Goal: Check status: Check status

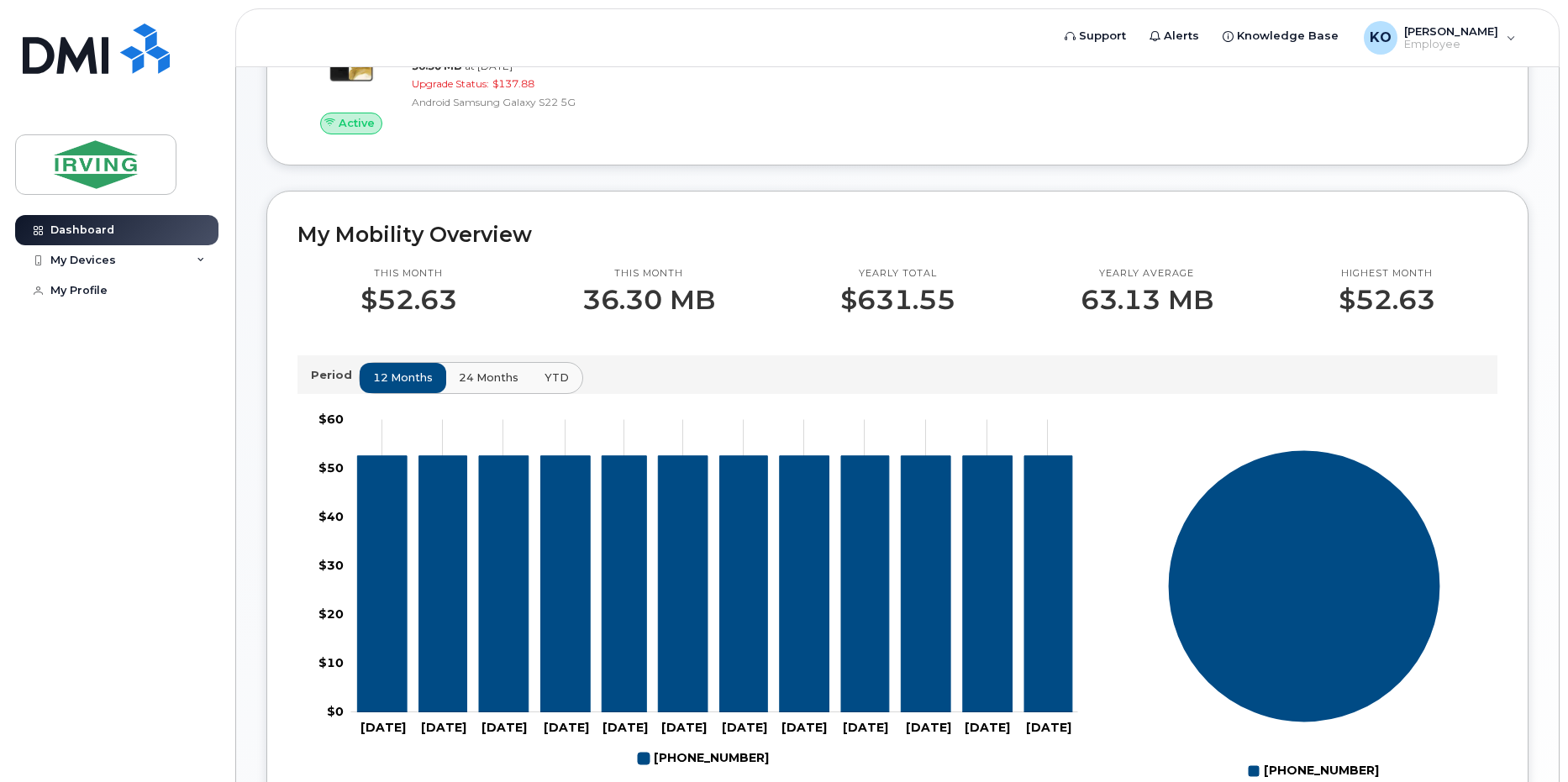
scroll to position [168, 0]
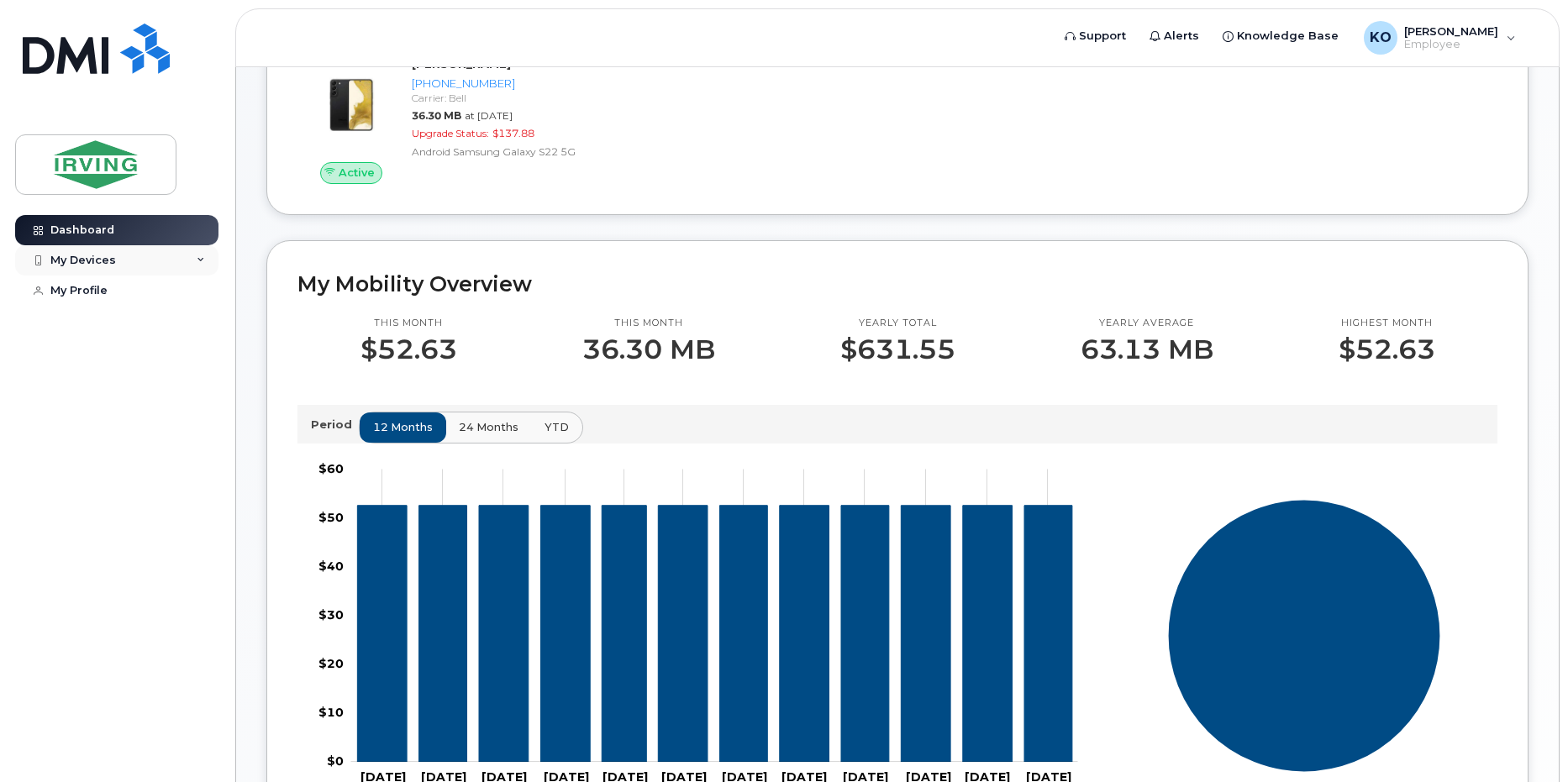
click at [101, 252] on div "My Devices" at bounding box center [116, 260] width 203 height 30
click at [148, 343] on div "([PERSON_NAME])" at bounding box center [153, 338] width 102 height 15
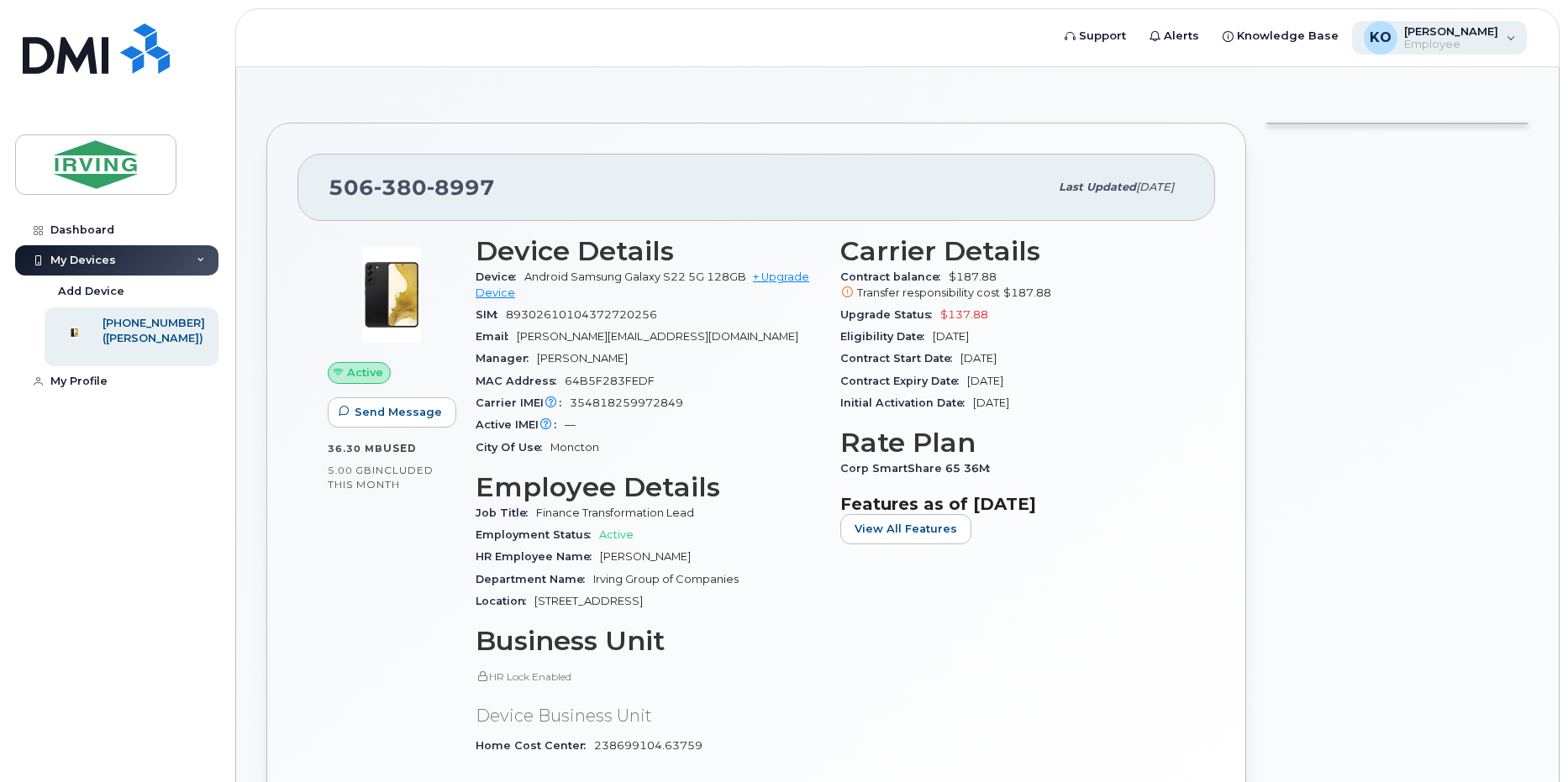
click at [1498, 34] on div "KO Kabani, Owais Employee" at bounding box center [1439, 37] width 176 height 34
click at [1485, 398] on div at bounding box center [1397, 500] width 282 height 775
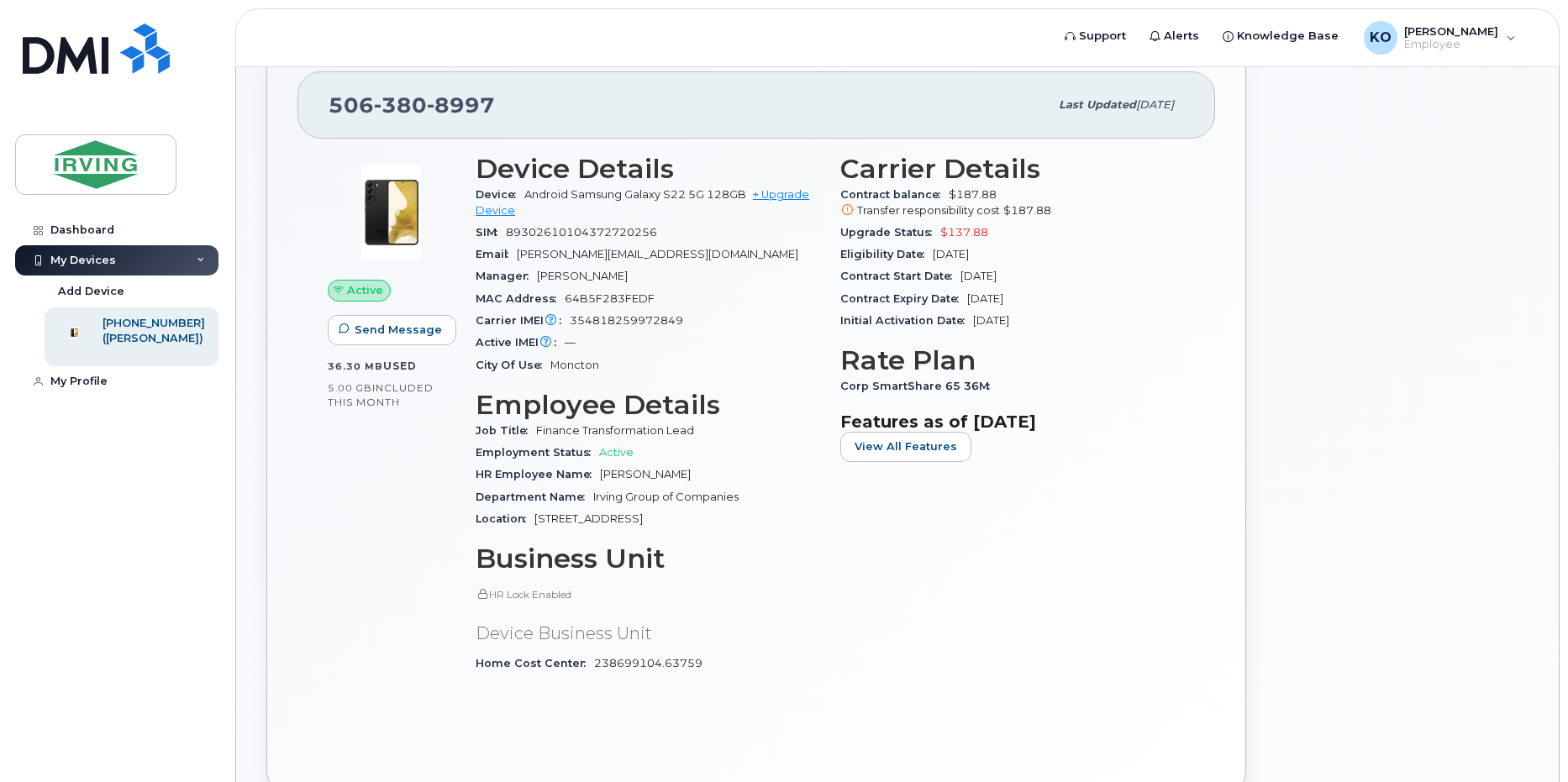
scroll to position [252, 0]
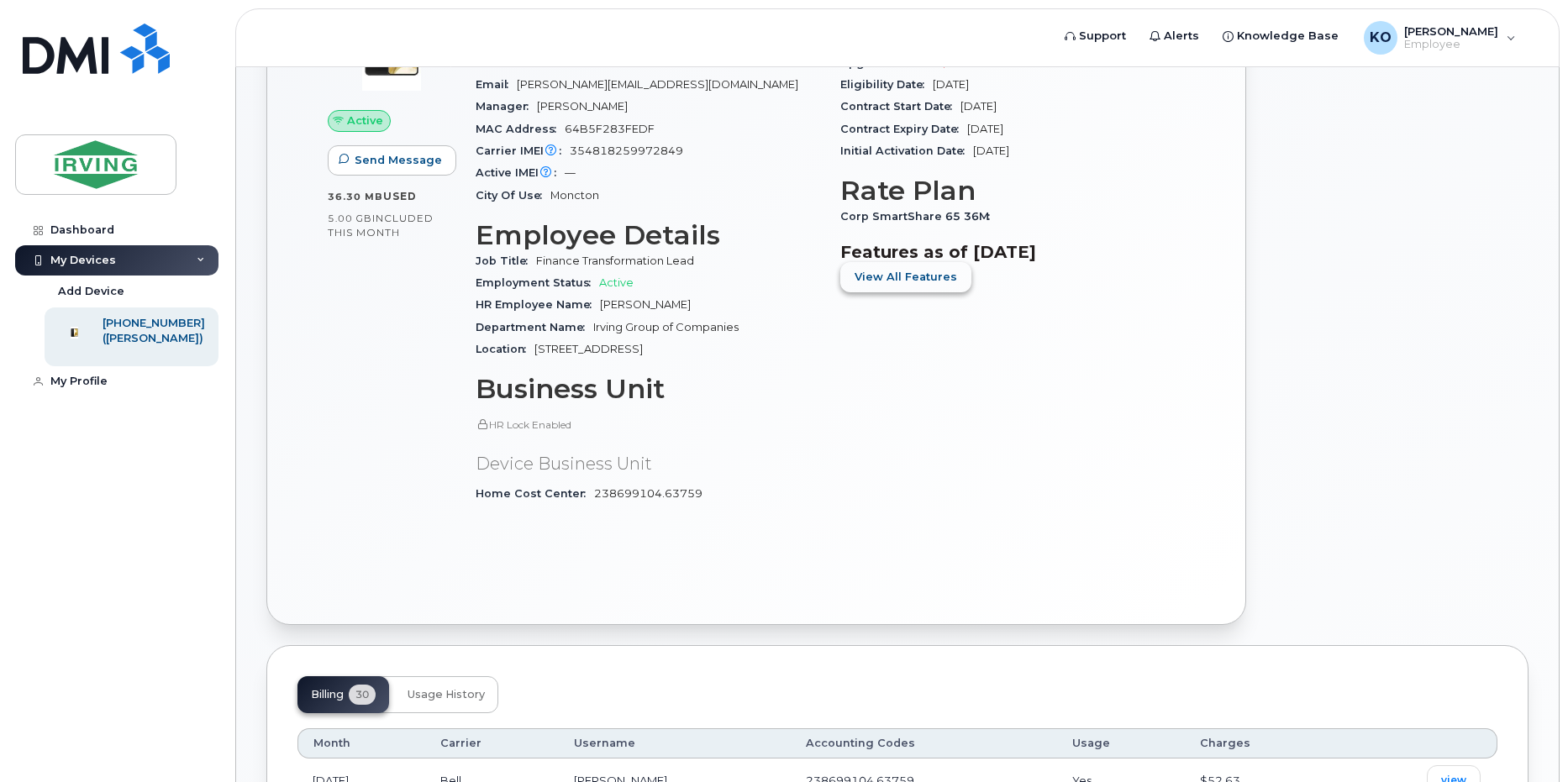
click at [901, 274] on span "View All Features" at bounding box center [906, 277] width 102 height 16
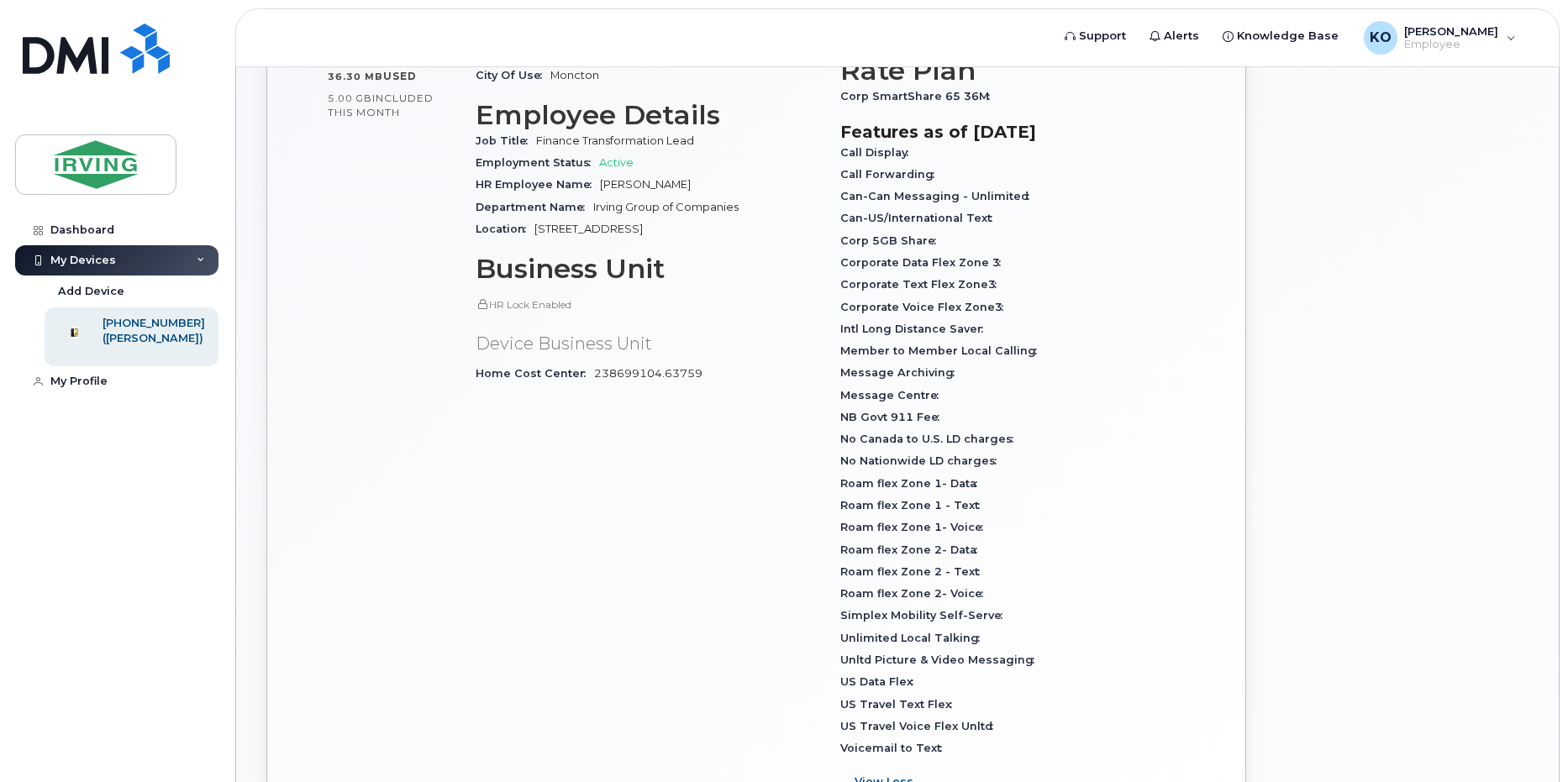
scroll to position [168, 0]
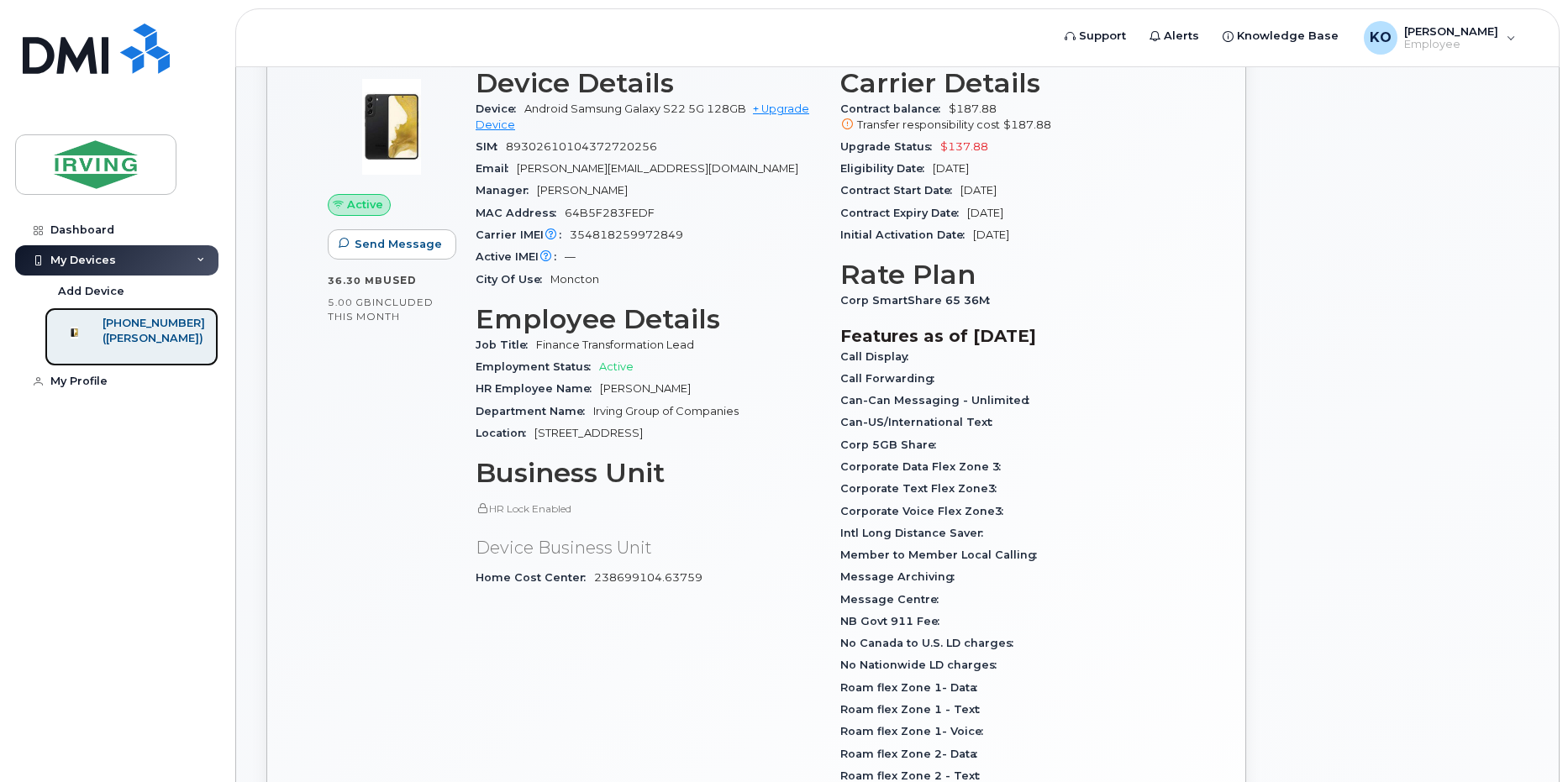
click at [179, 336] on div "([PERSON_NAME])" at bounding box center [153, 338] width 102 height 15
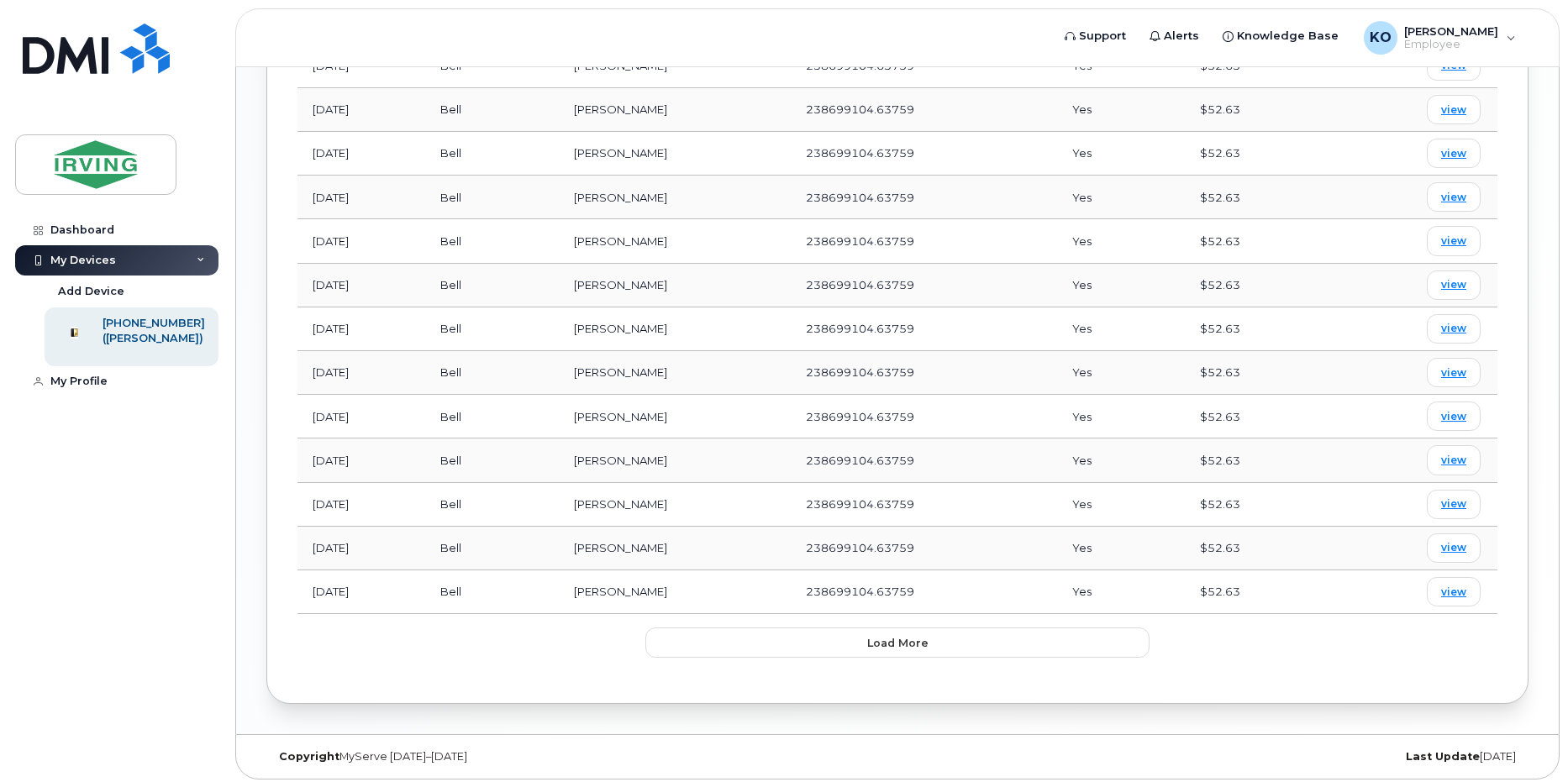
scroll to position [1415, 0]
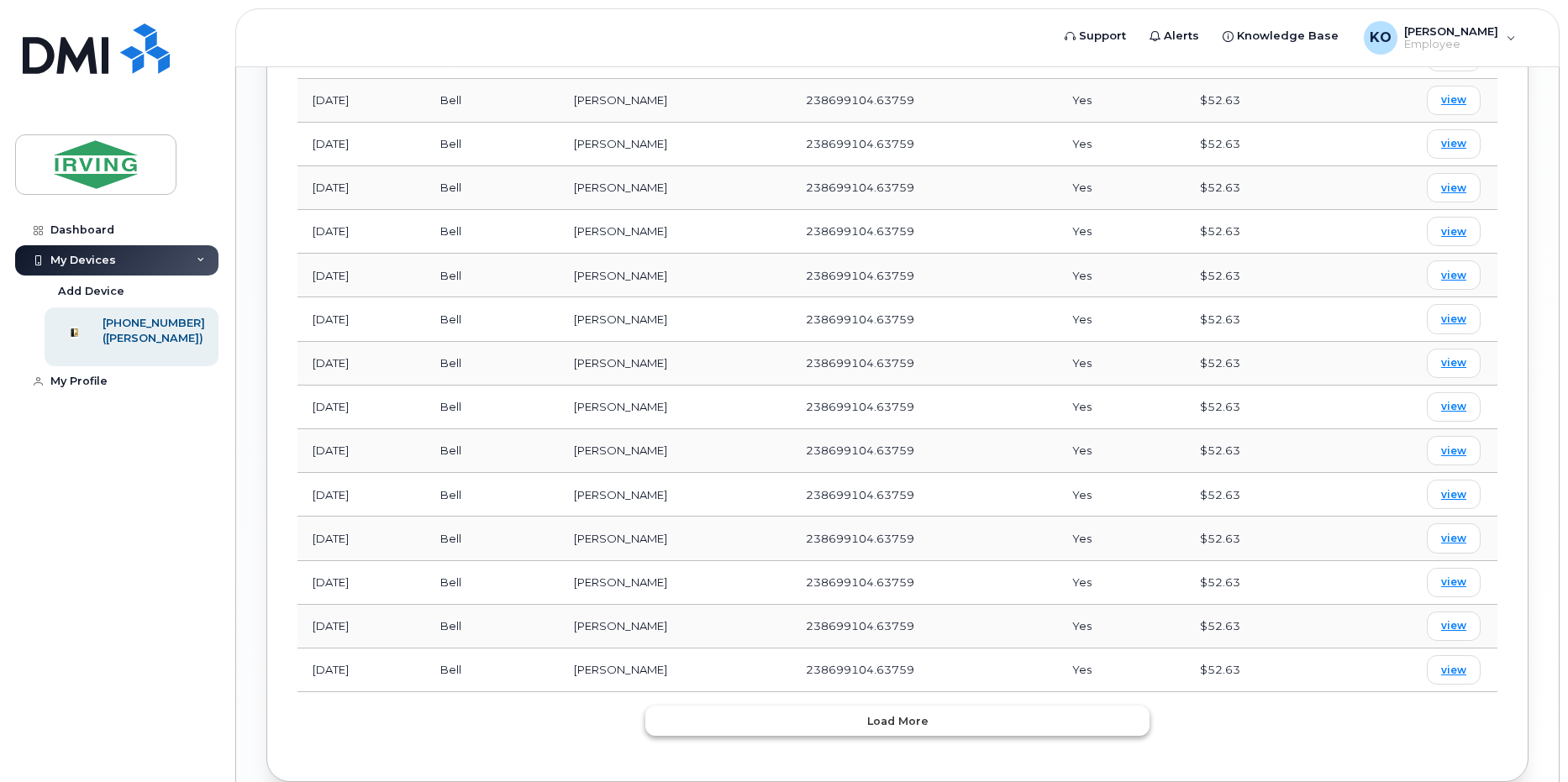
click at [906, 718] on span "Load more" at bounding box center [897, 721] width 61 height 16
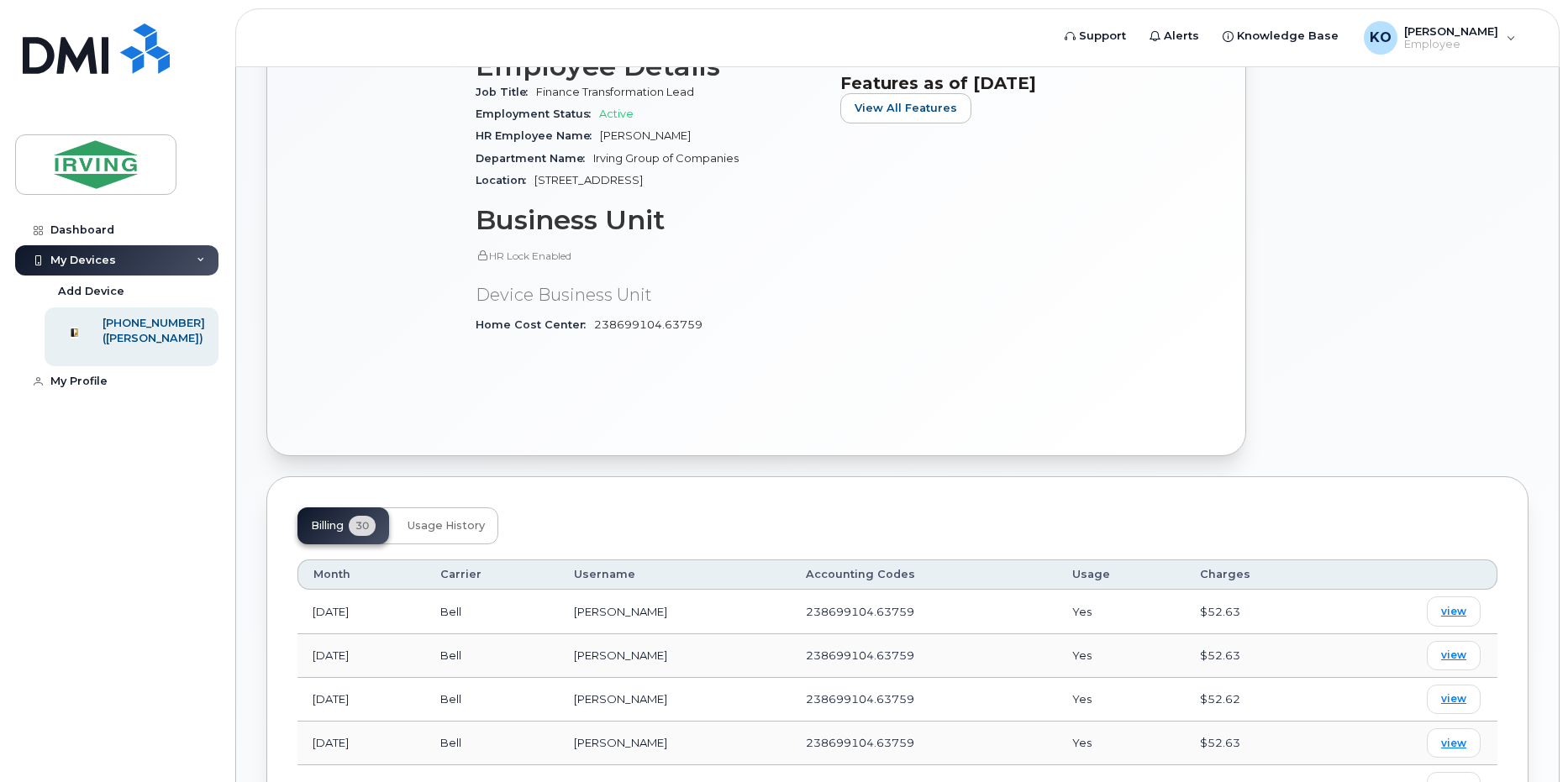
scroll to position [414, 0]
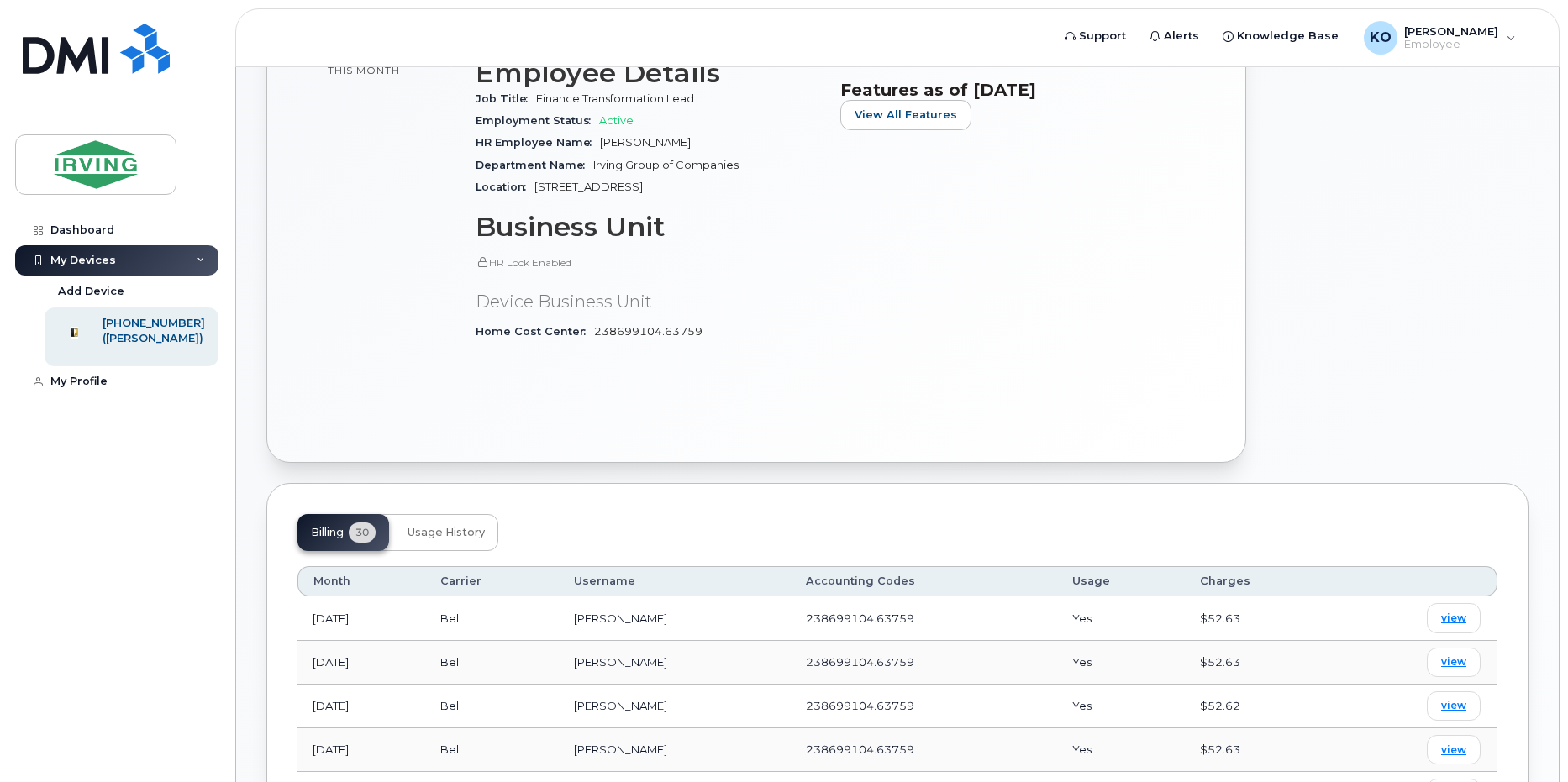
click at [504, 540] on div "Billing 30 Usage History" at bounding box center [898, 533] width 1200 height 37
click at [448, 542] on button "Usage History" at bounding box center [446, 533] width 104 height 37
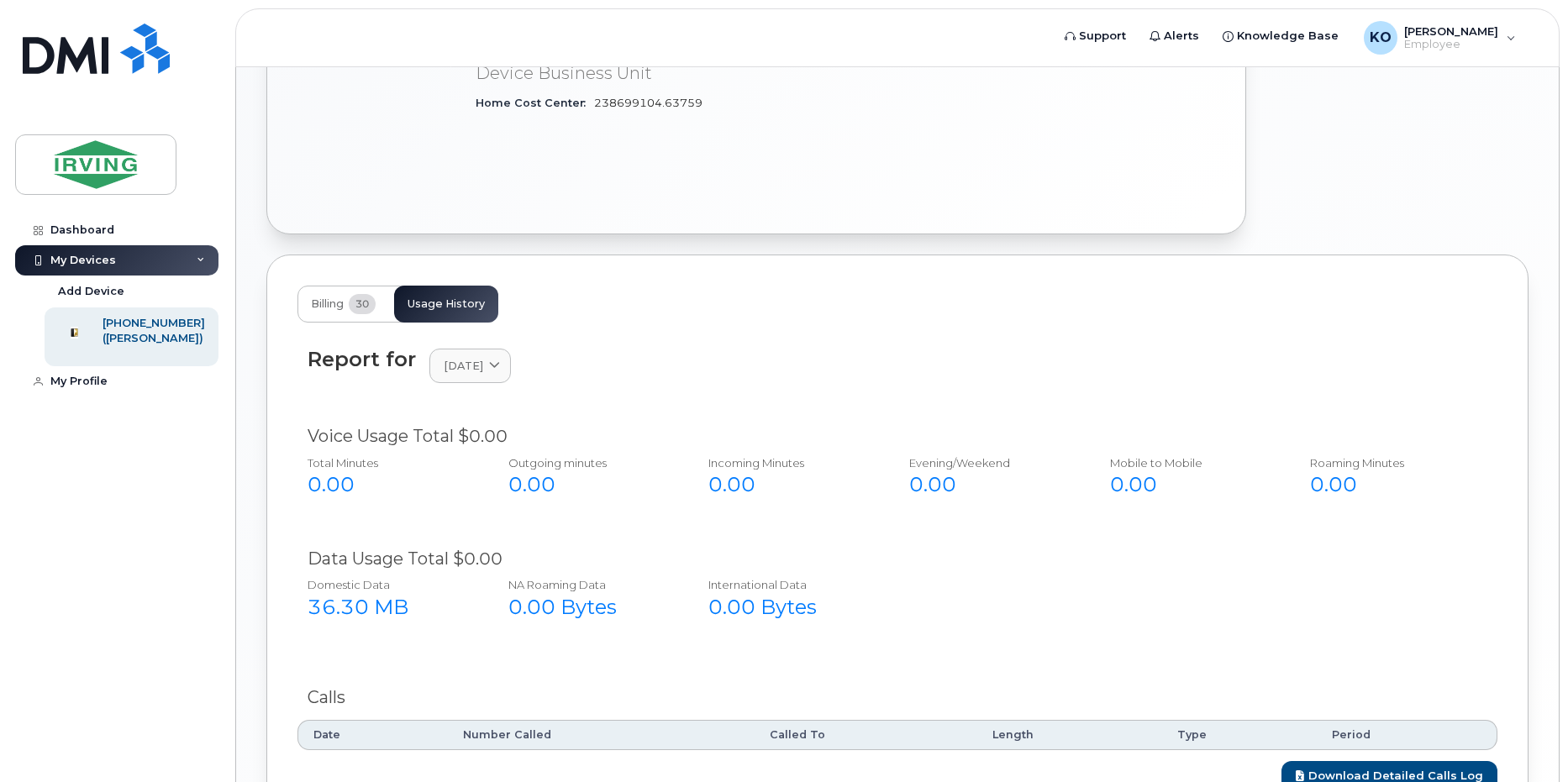
scroll to position [766, 0]
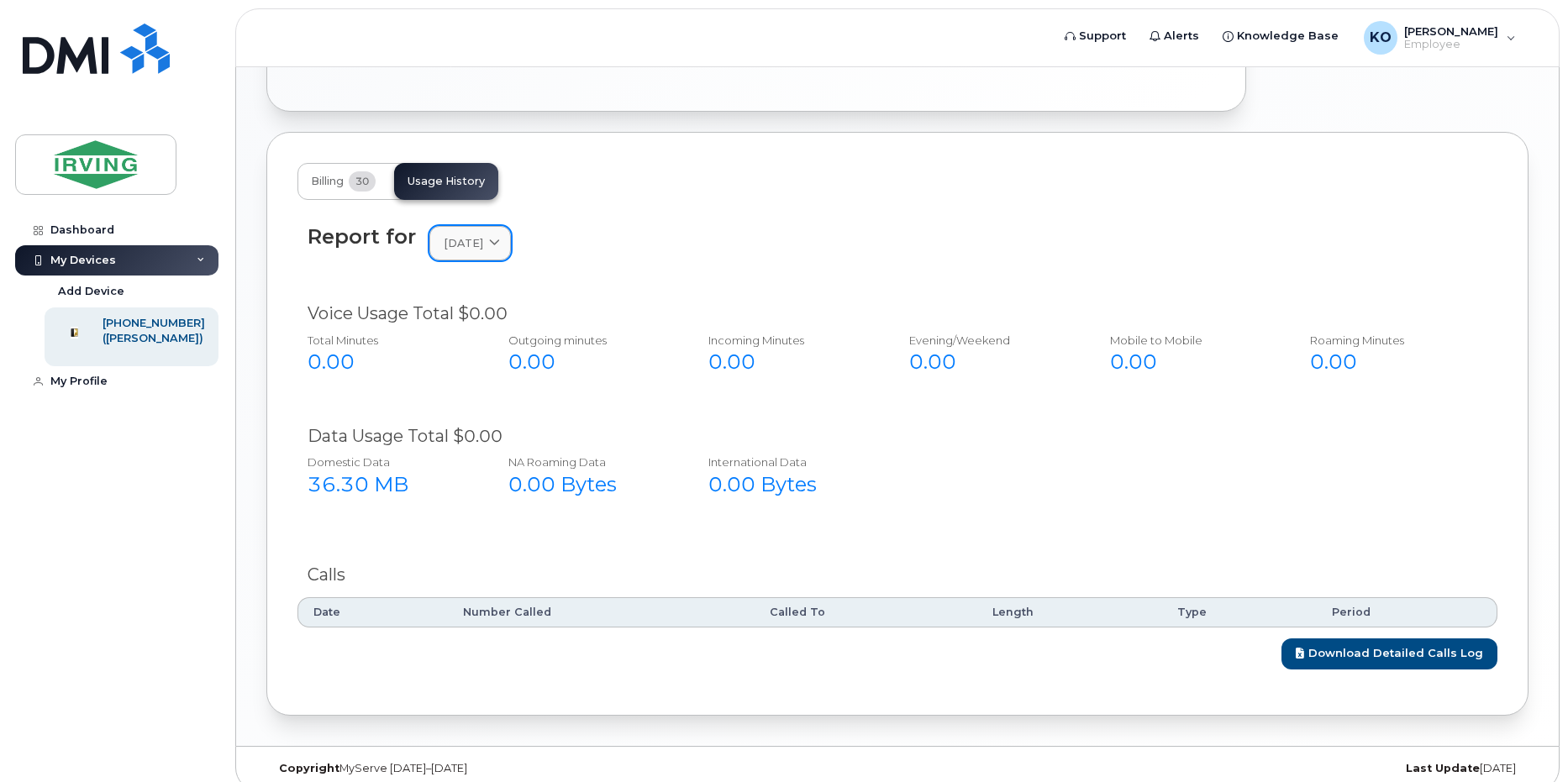
click at [483, 242] on span "September 2025" at bounding box center [463, 243] width 40 height 16
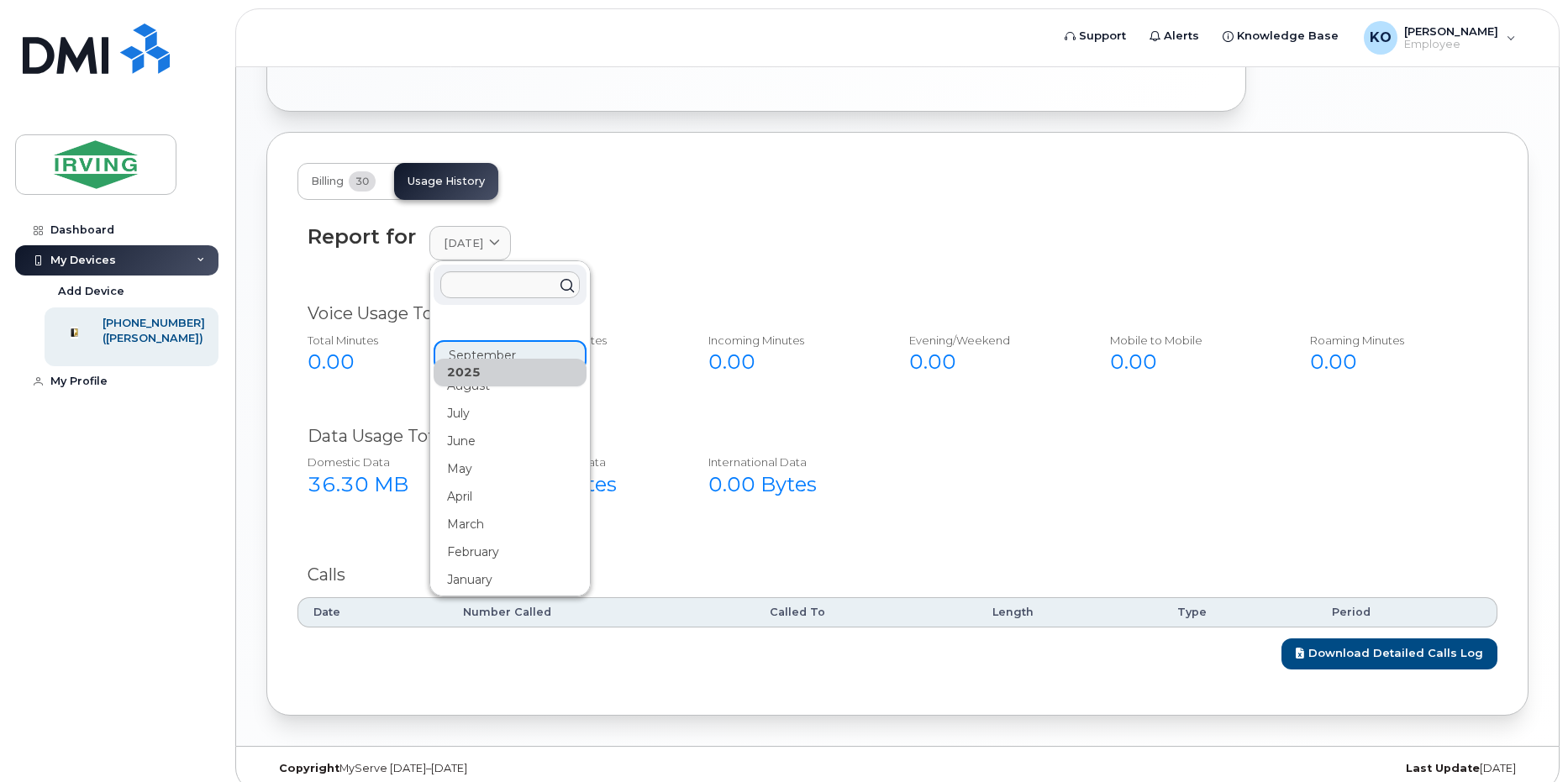
click at [758, 223] on div "Report for September 2025 2025 September August July June May April March Febru…" at bounding box center [898, 253] width 1200 height 76
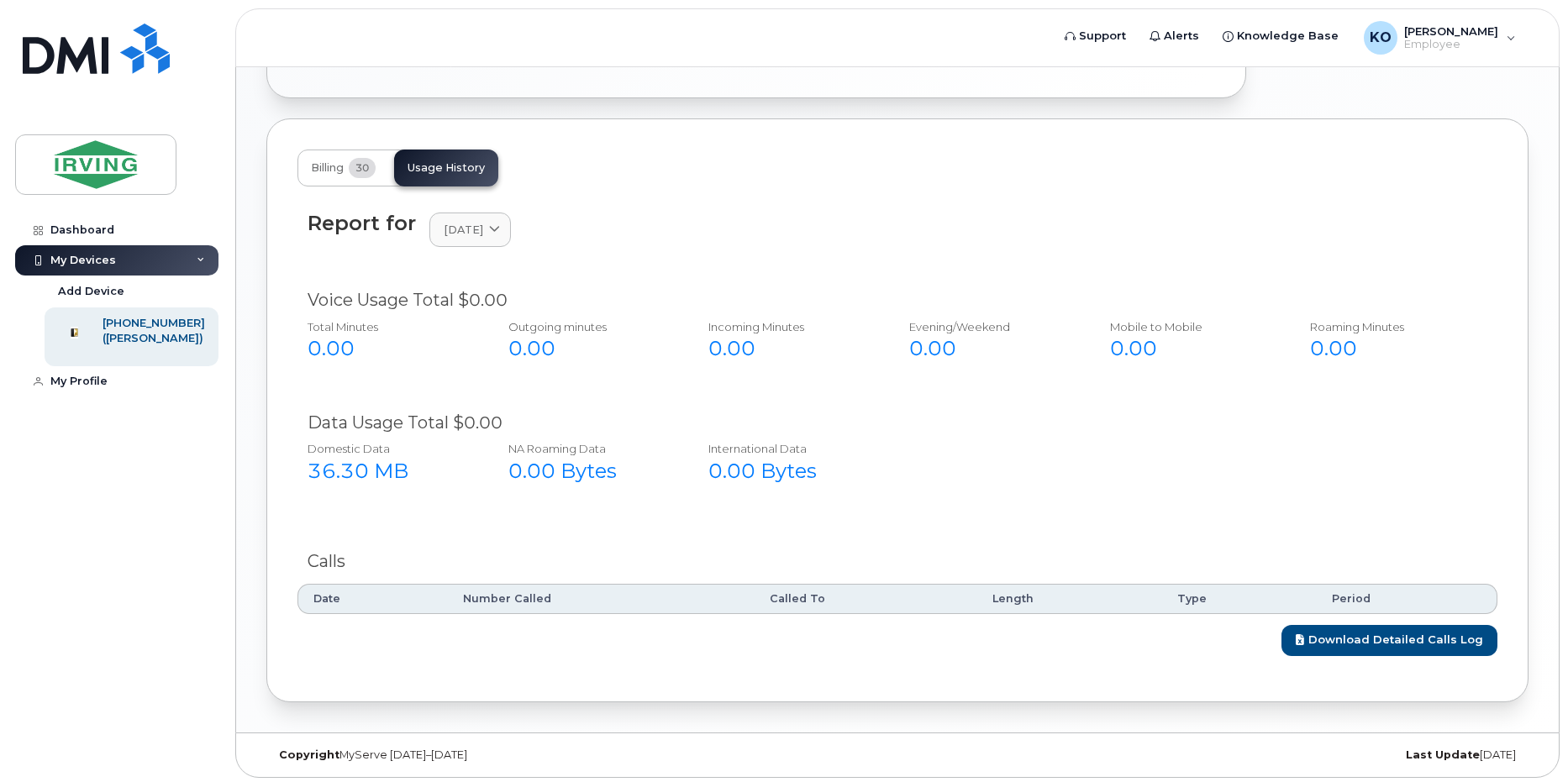
scroll to position [783, 0]
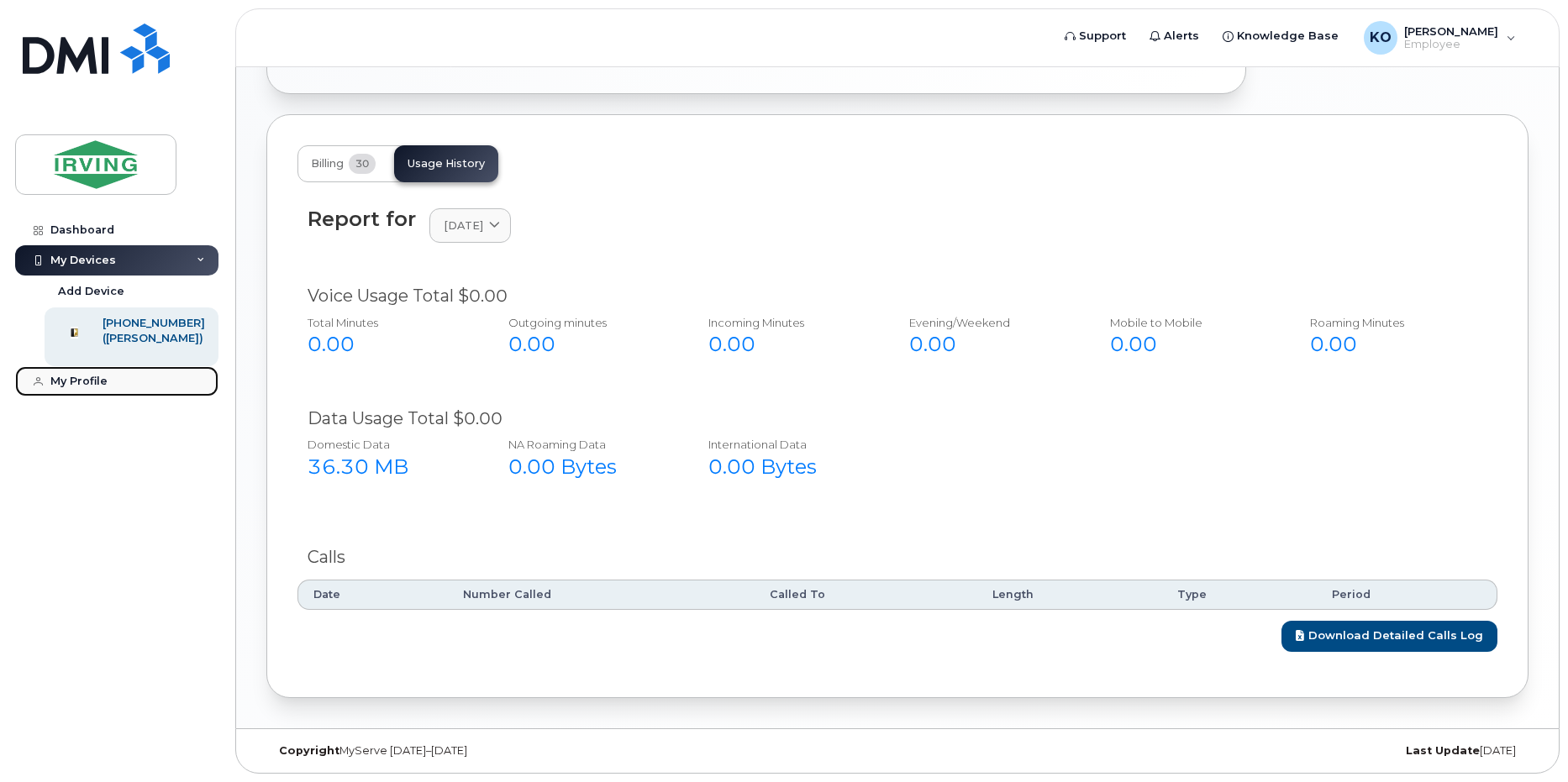
click at [75, 388] on div "My Profile" at bounding box center [79, 382] width 57 height 14
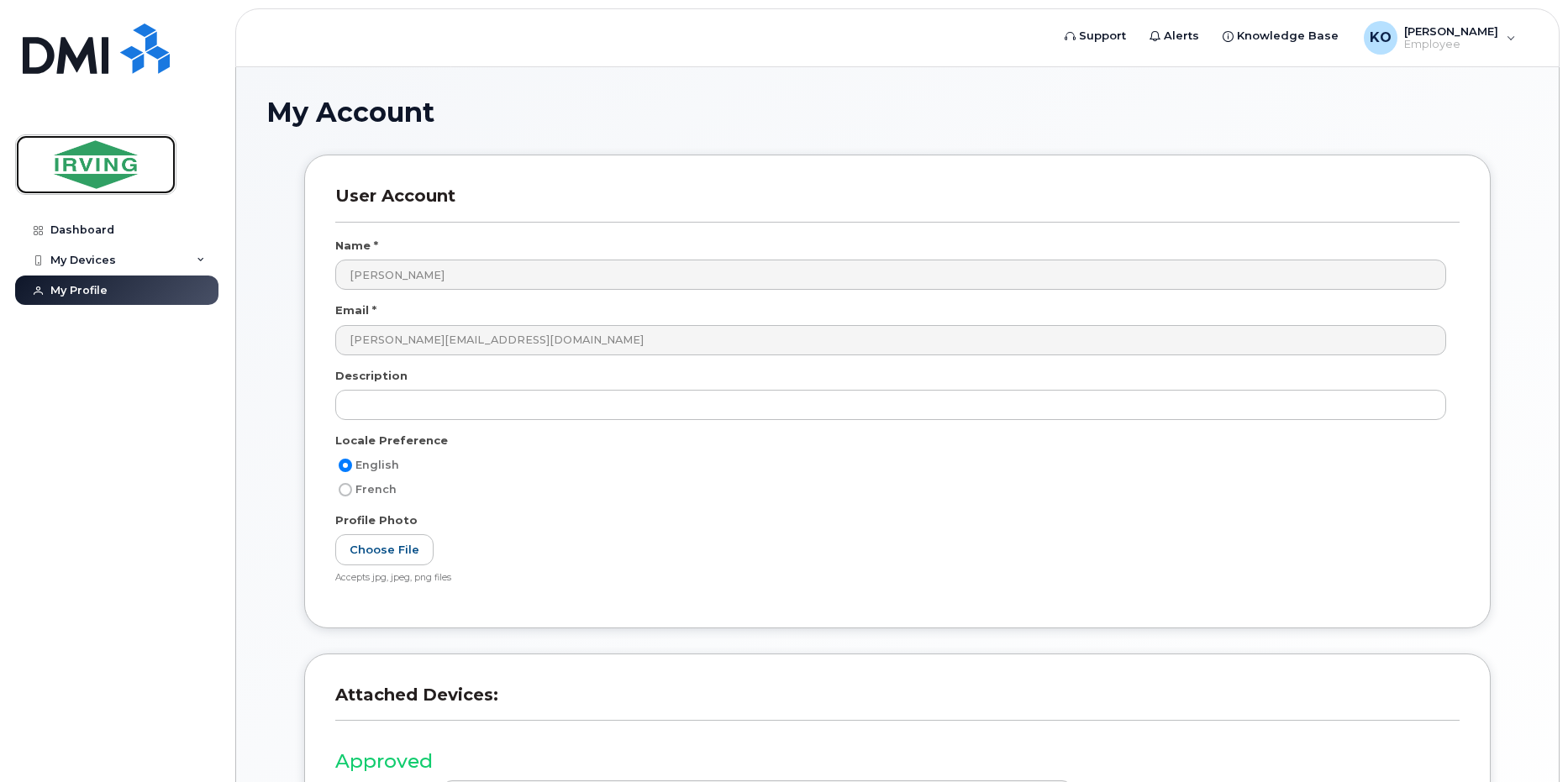
click at [53, 153] on img at bounding box center [95, 165] width 129 height 48
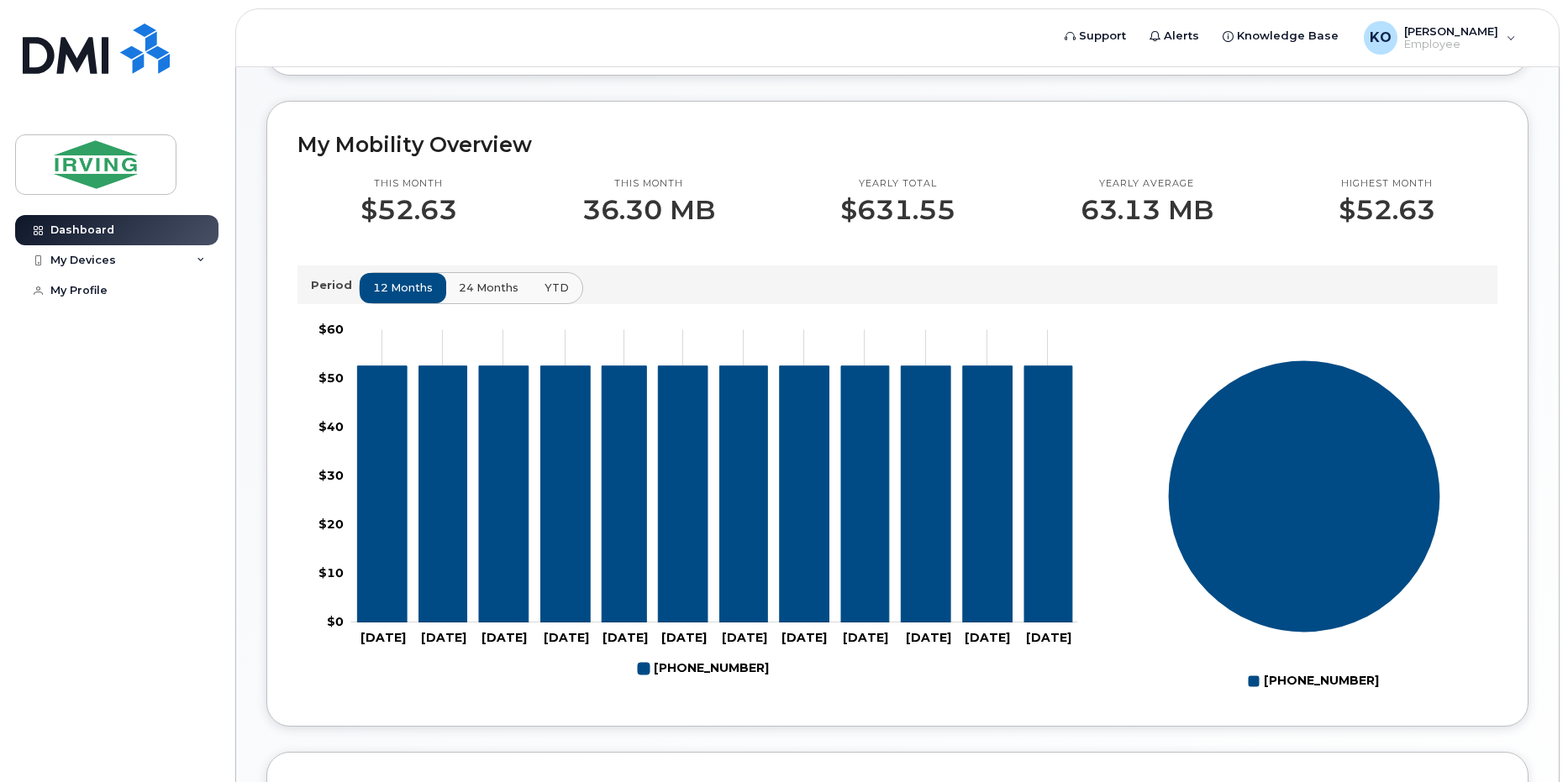
scroll to position [336, 0]
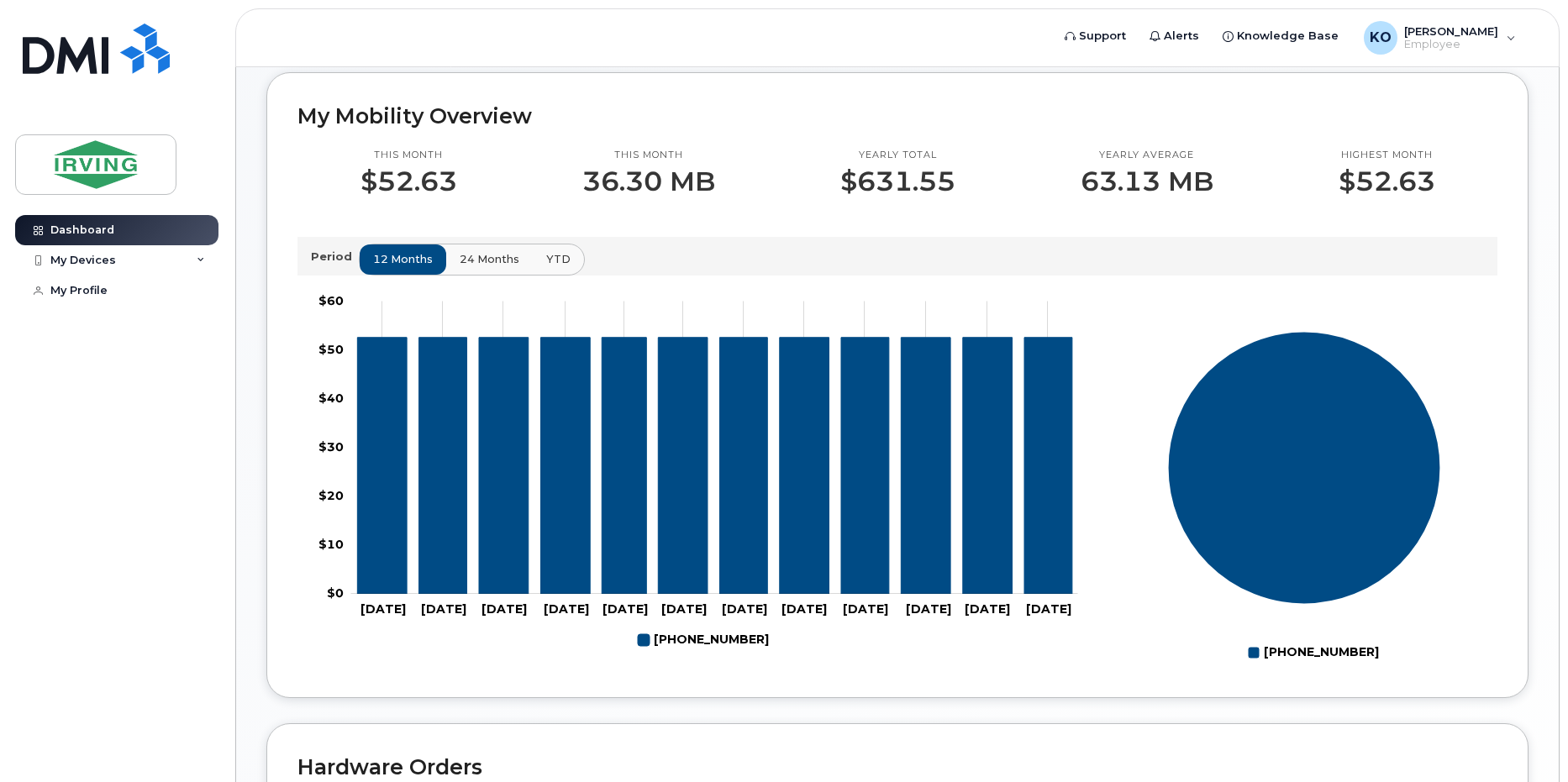
click at [497, 262] on span "24 months" at bounding box center [489, 259] width 60 height 16
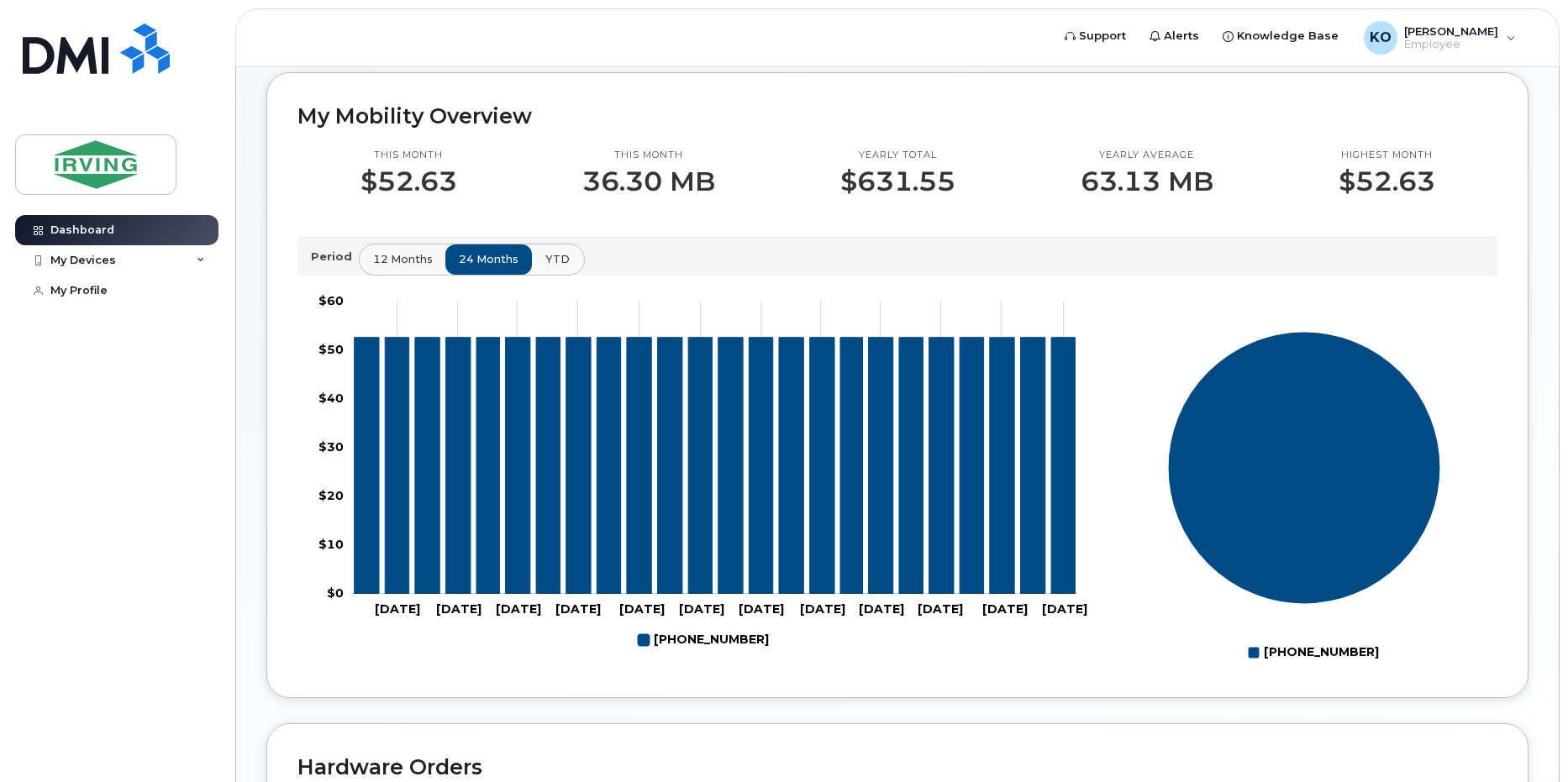
click at [552, 262] on span "YTD" at bounding box center [558, 259] width 24 height 16
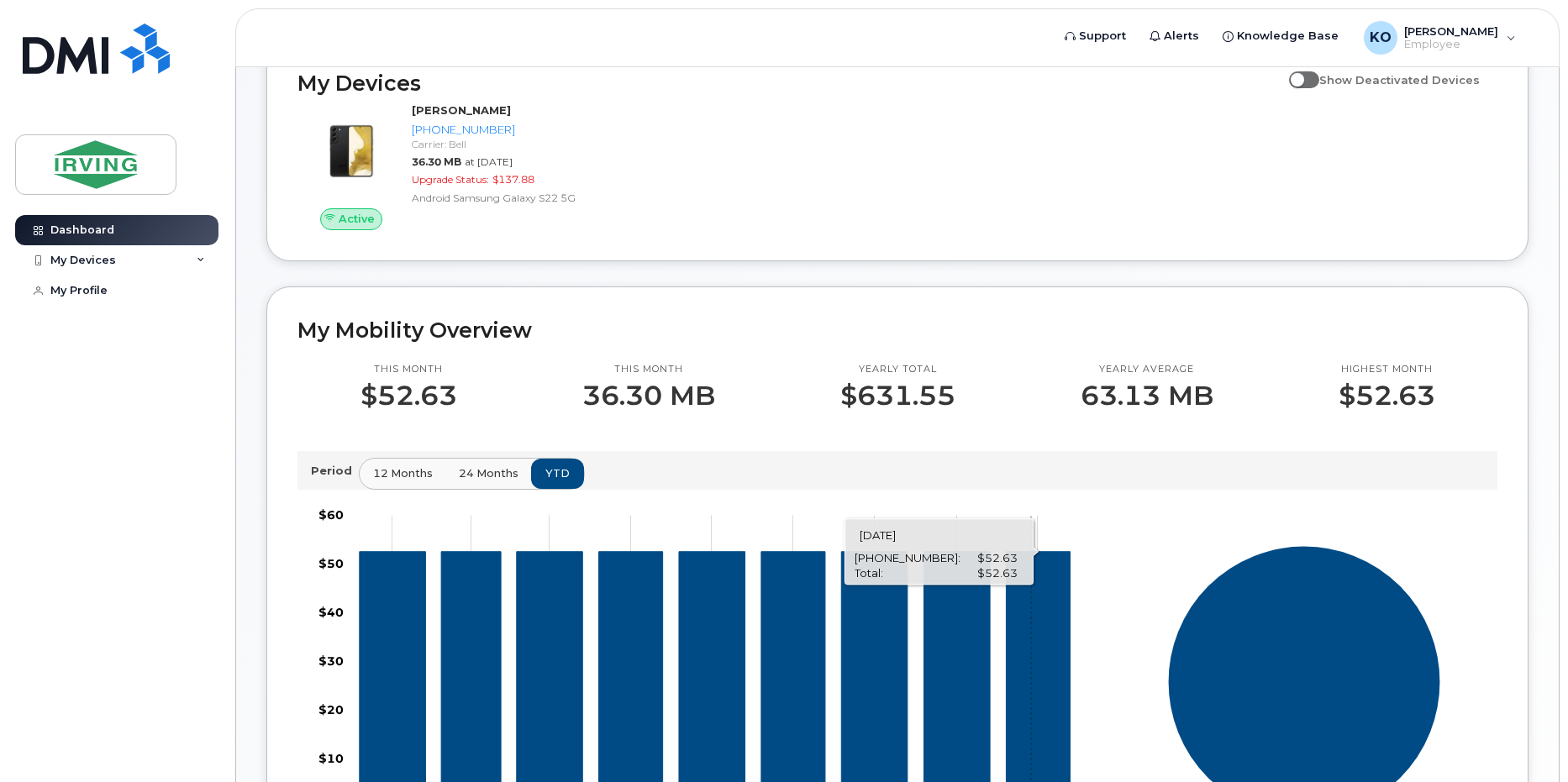
scroll to position [0, 0]
